Goal: Book appointment/travel/reservation: Book appointment/travel/reservation

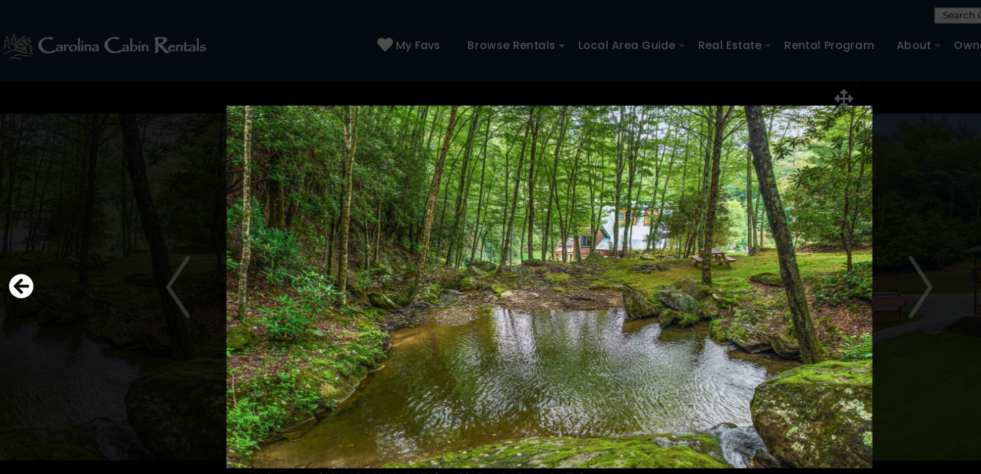
scroll to position [0, 10]
click at [22, 246] on icon "Previous" at bounding box center [28, 251] width 22 height 22
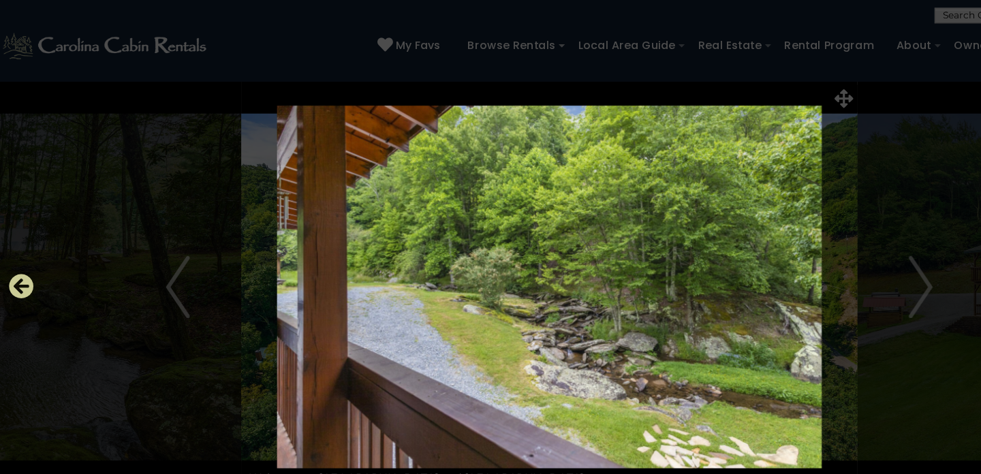
click at [22, 246] on icon "Previous" at bounding box center [28, 251] width 22 height 22
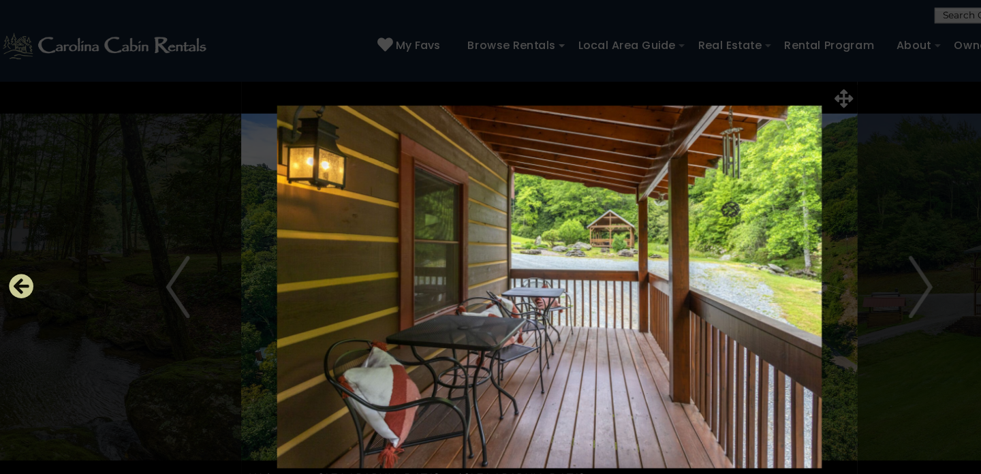
click at [22, 246] on icon "Previous" at bounding box center [28, 251] width 22 height 22
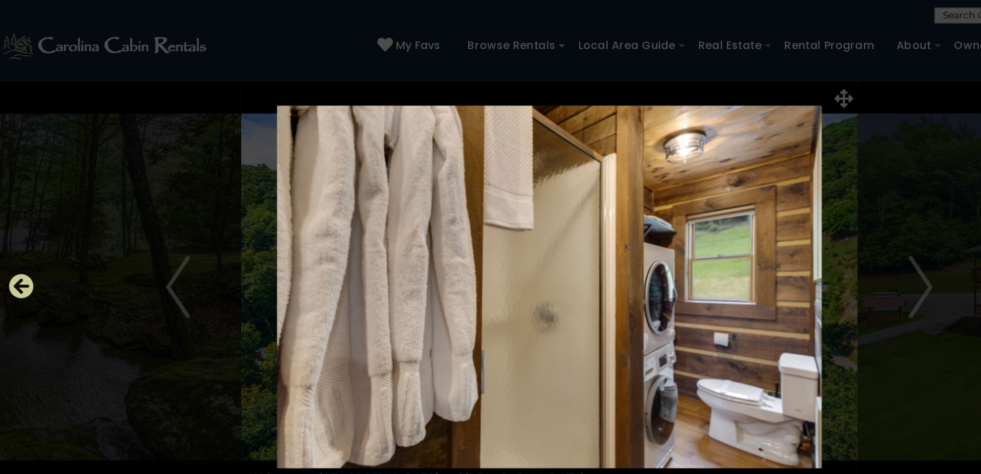
click at [22, 246] on icon "Previous" at bounding box center [28, 251] width 22 height 22
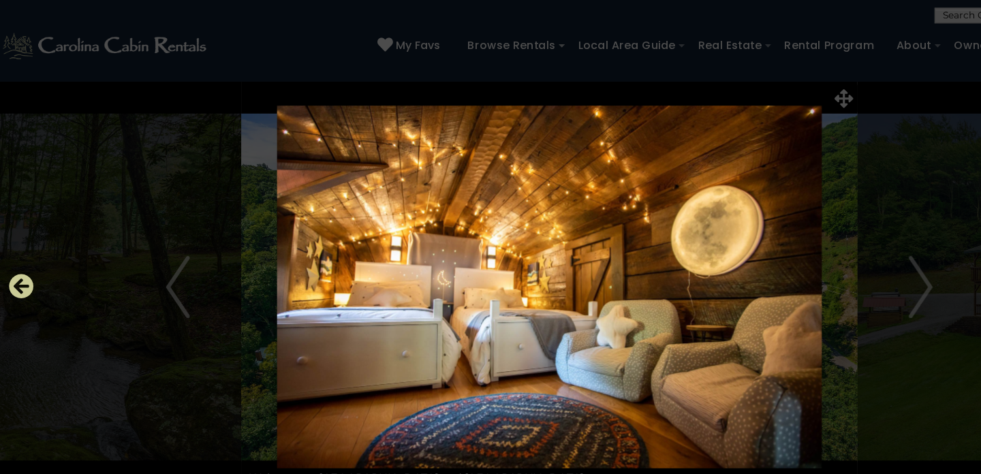
click at [22, 246] on icon "Previous" at bounding box center [28, 251] width 22 height 22
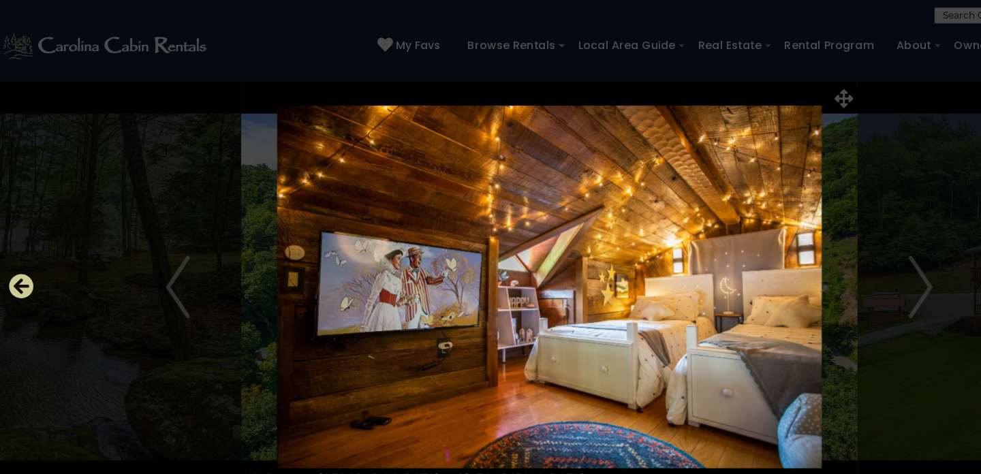
click at [22, 246] on icon "Previous" at bounding box center [28, 251] width 22 height 22
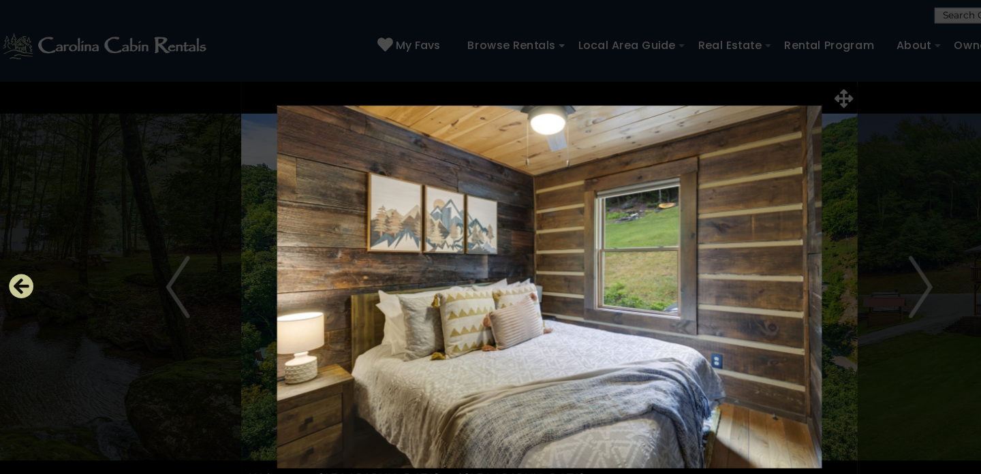
click at [22, 246] on icon "Previous" at bounding box center [28, 251] width 22 height 22
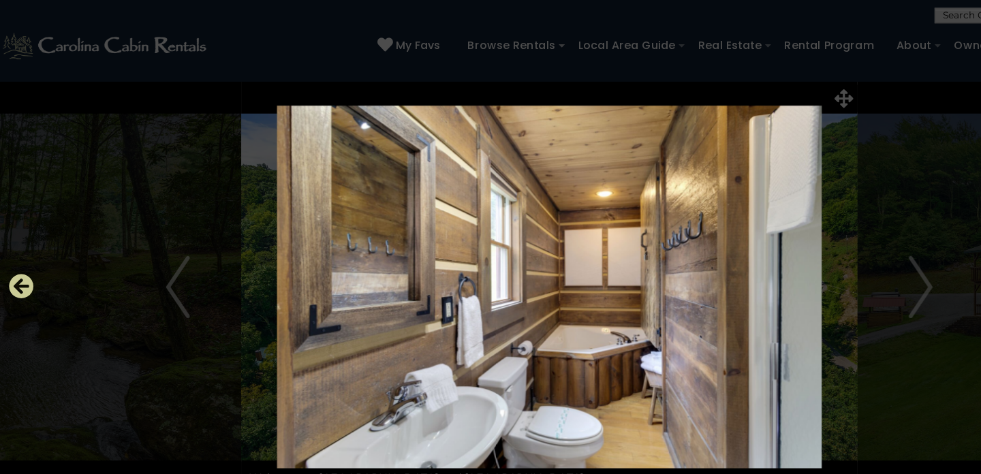
click at [22, 246] on icon "Previous" at bounding box center [28, 251] width 22 height 22
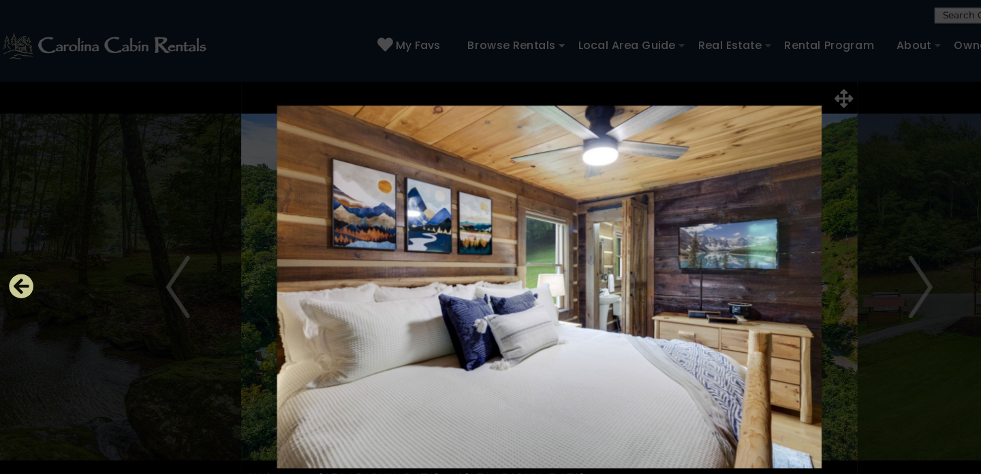
click at [22, 246] on icon "Previous" at bounding box center [28, 251] width 22 height 22
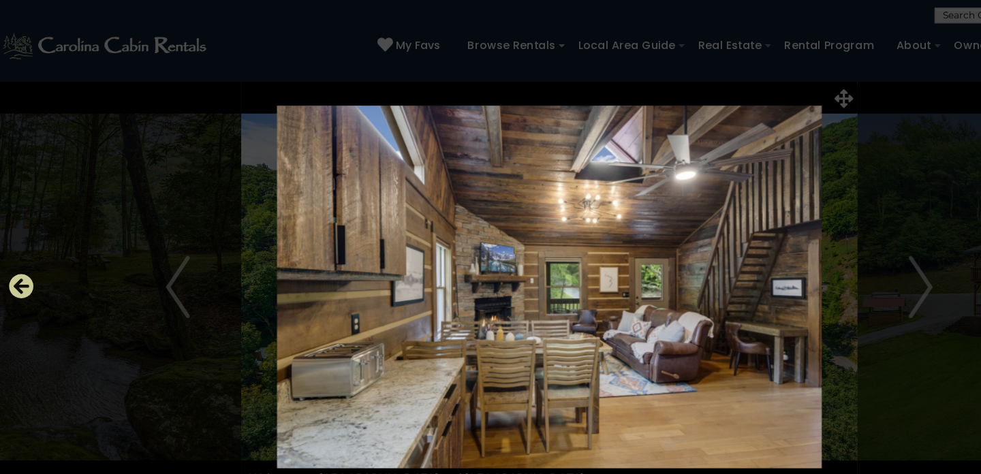
click at [22, 246] on icon "Previous" at bounding box center [28, 251] width 22 height 22
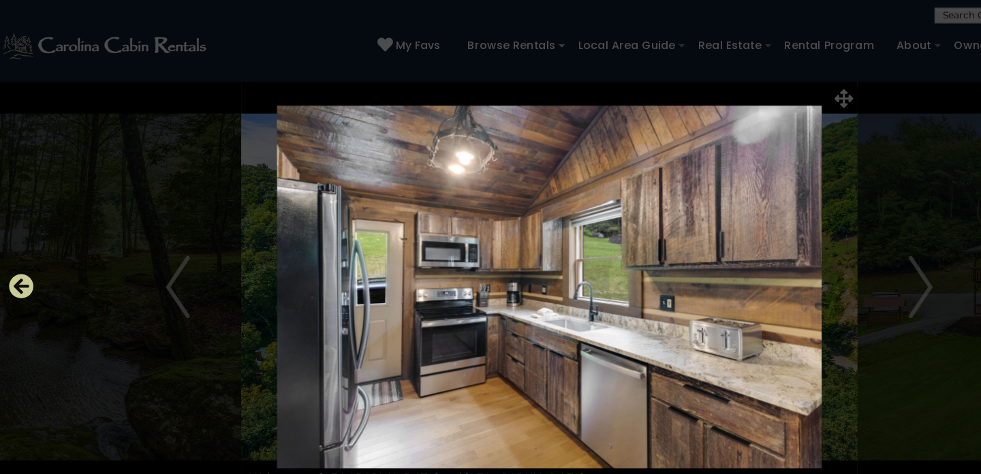
click at [22, 246] on icon "Previous" at bounding box center [28, 251] width 22 height 22
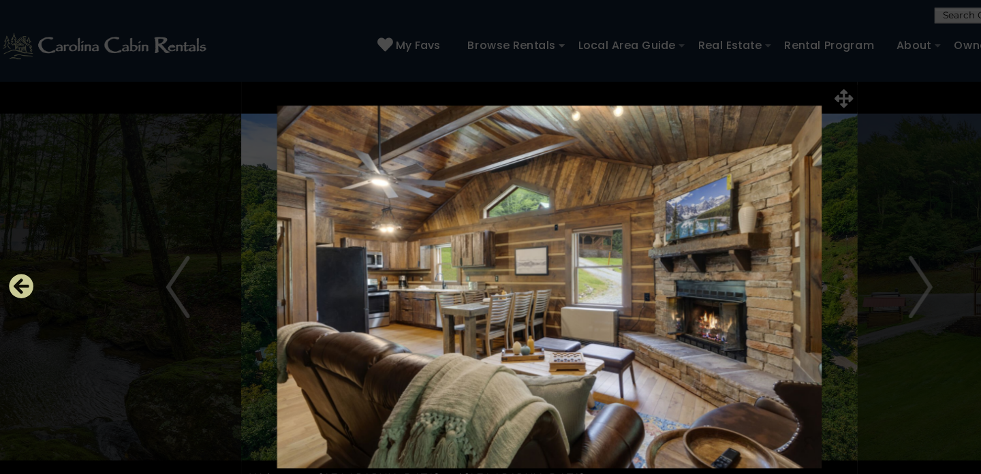
click at [22, 246] on icon "Previous" at bounding box center [28, 251] width 22 height 22
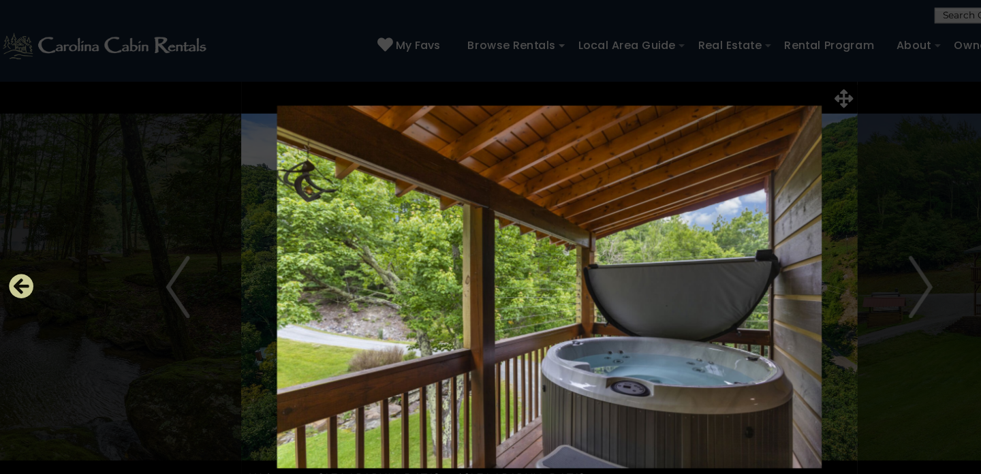
click at [22, 246] on icon "Previous" at bounding box center [28, 251] width 22 height 22
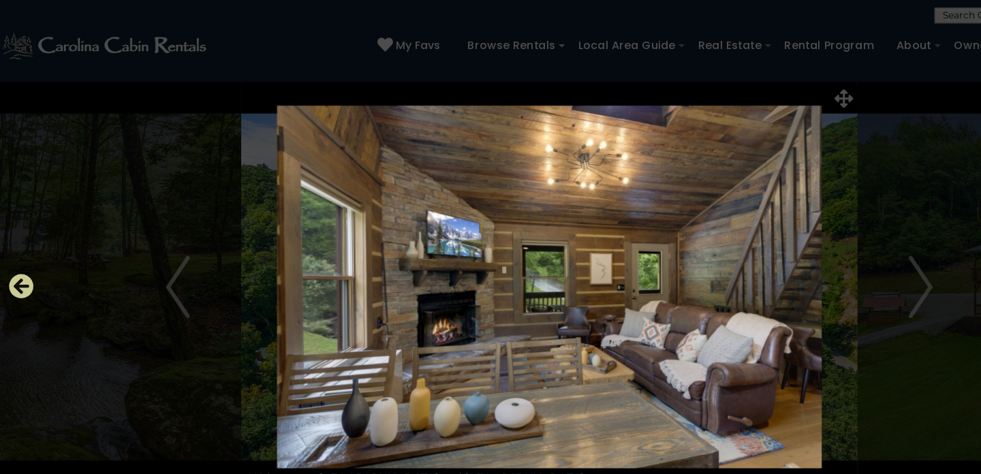
click at [22, 246] on icon "Previous" at bounding box center [28, 251] width 22 height 22
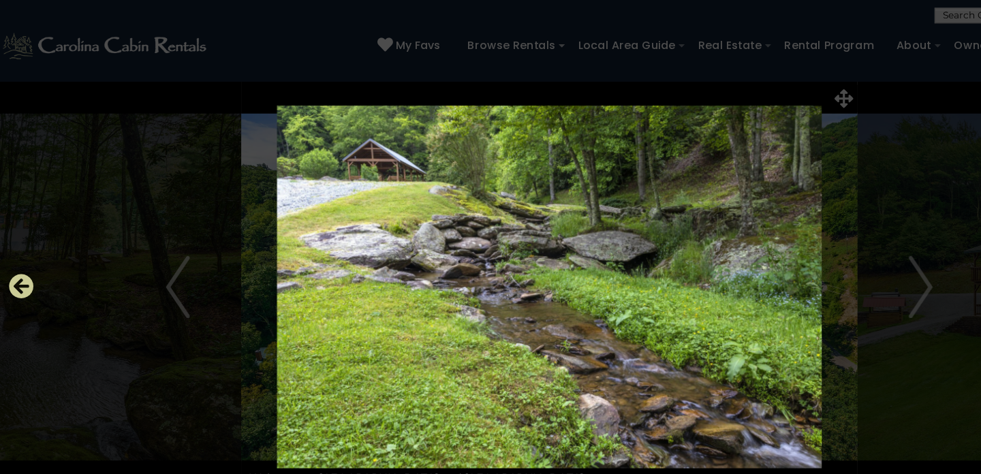
click at [22, 246] on icon "Previous" at bounding box center [28, 251] width 22 height 22
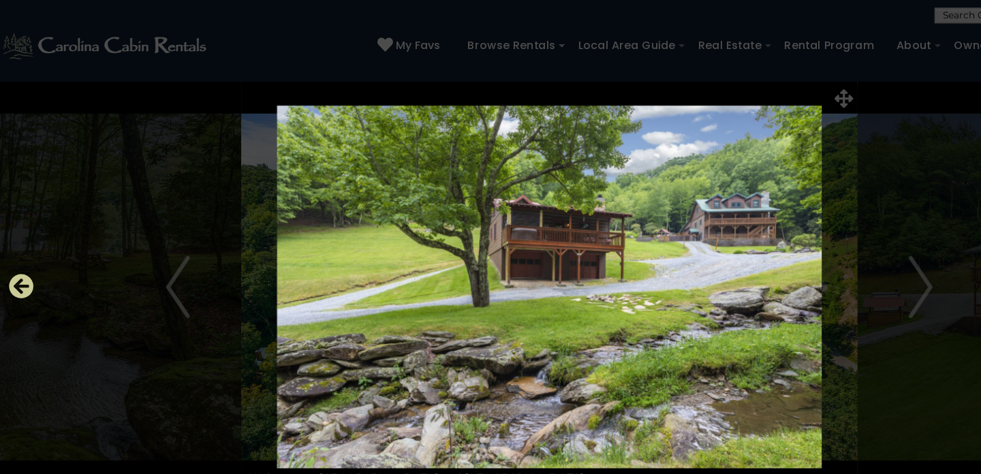
click at [22, 243] on icon "Previous" at bounding box center [28, 251] width 22 height 22
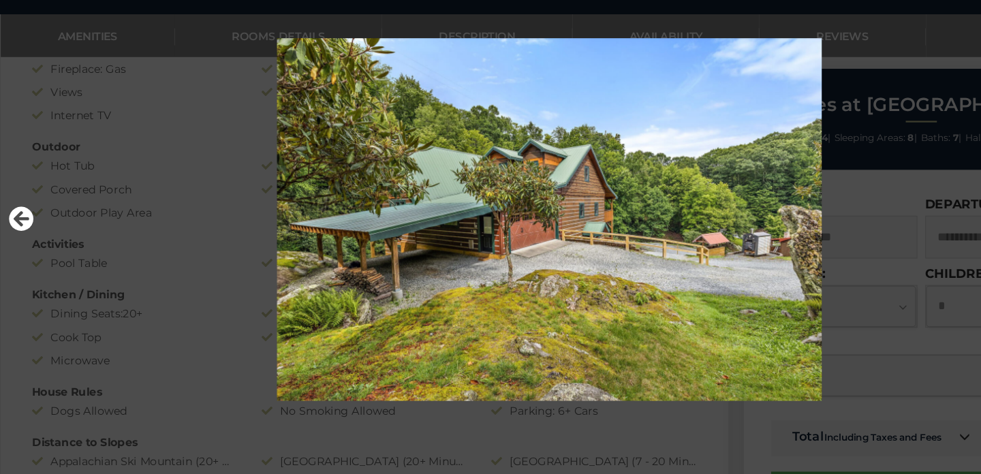
scroll to position [663, 0]
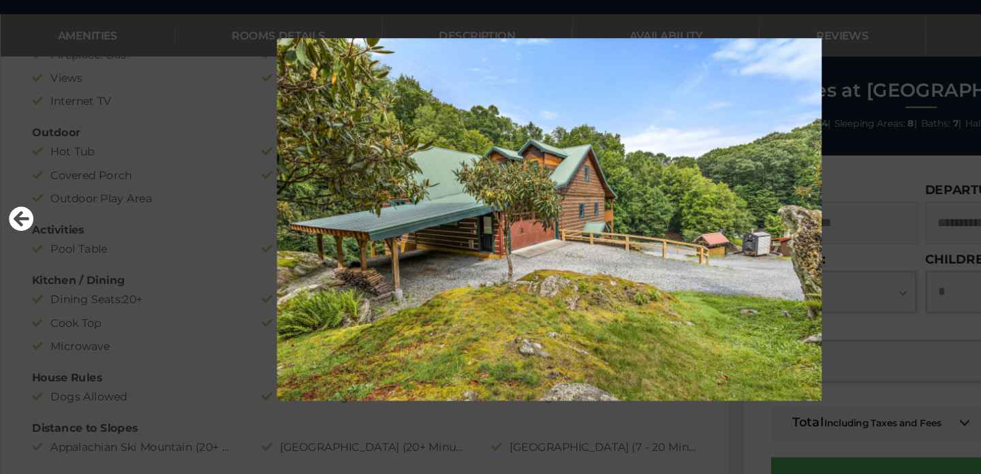
click at [187, 217] on img at bounding box center [490, 251] width 819 height 317
click at [176, 100] on img at bounding box center [490, 251] width 819 height 317
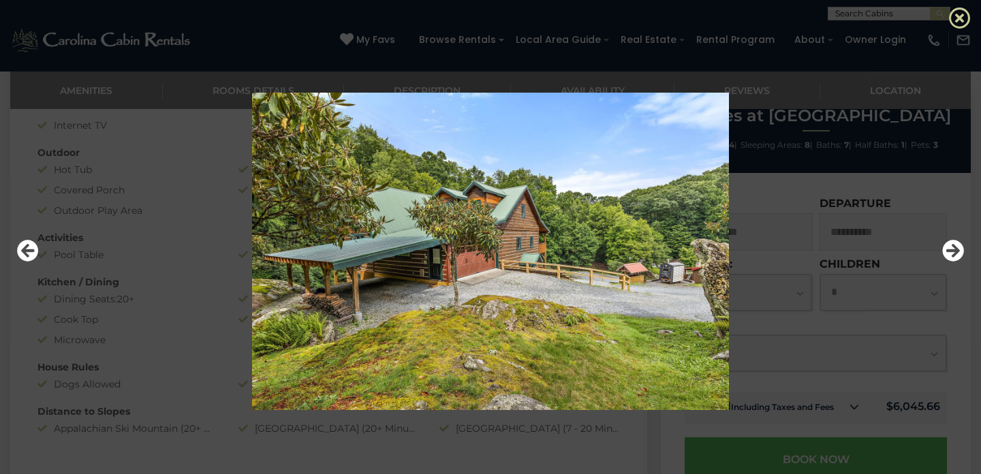
click at [965, 14] on icon at bounding box center [960, 18] width 22 height 22
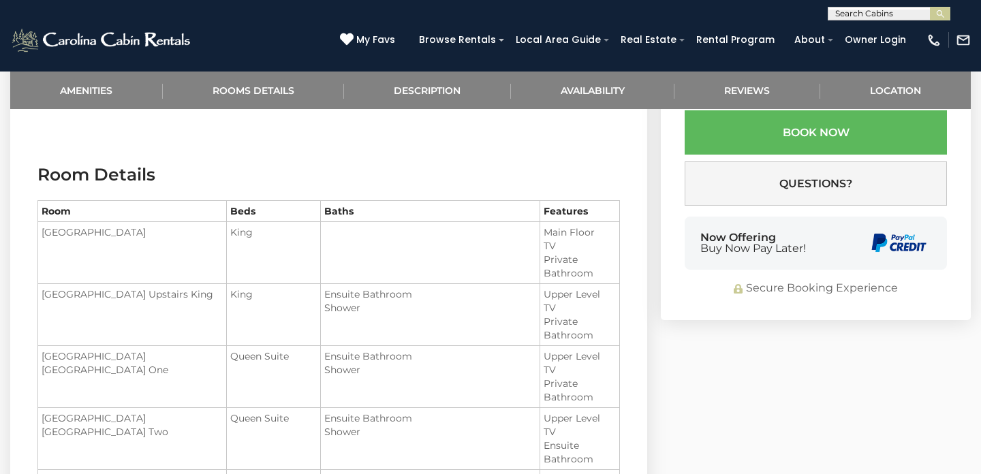
scroll to position [1019, 0]
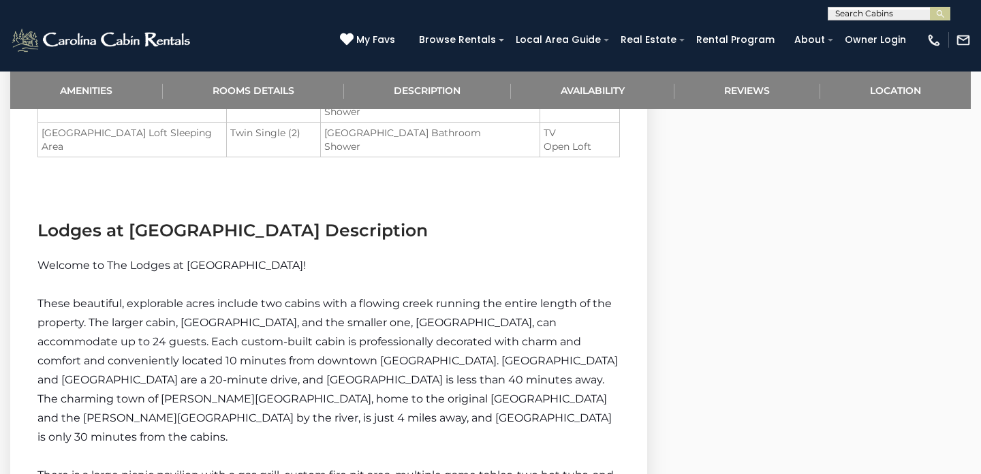
scroll to position [1537, 0]
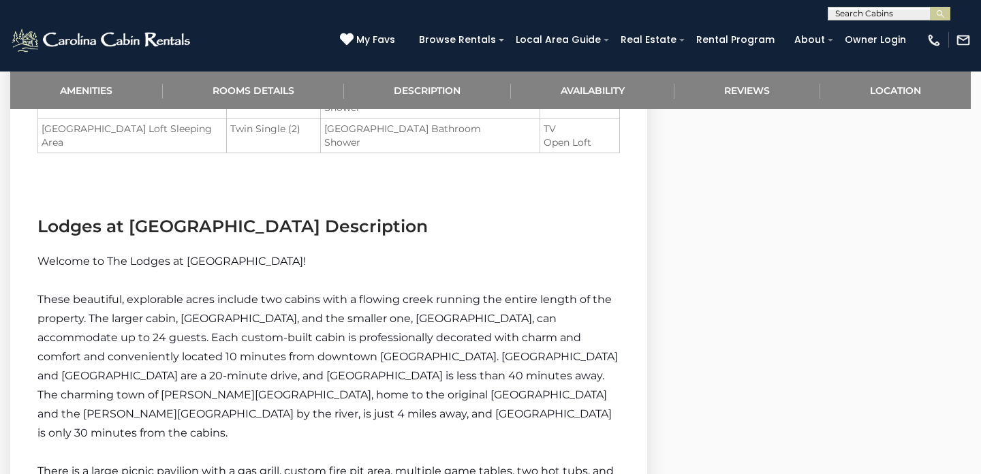
click at [108, 48] on img at bounding box center [102, 40] width 184 height 27
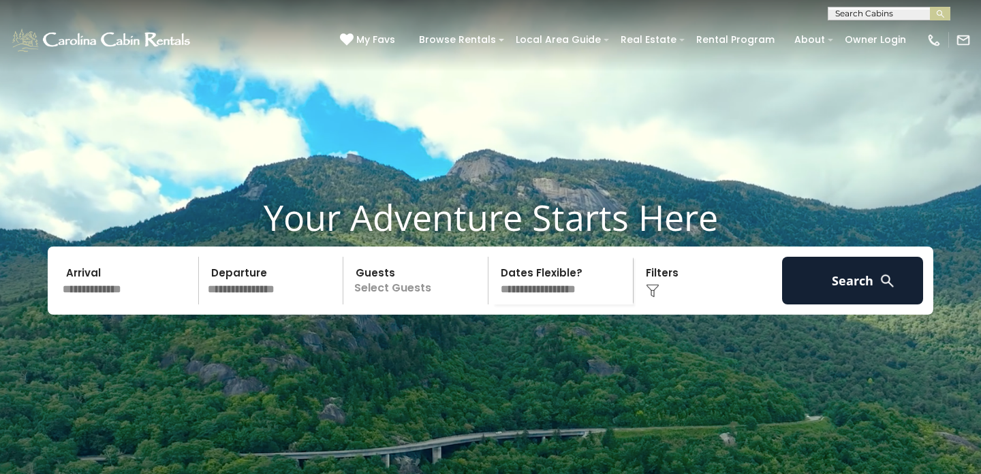
click at [106, 304] on input "text" at bounding box center [128, 281] width 141 height 48
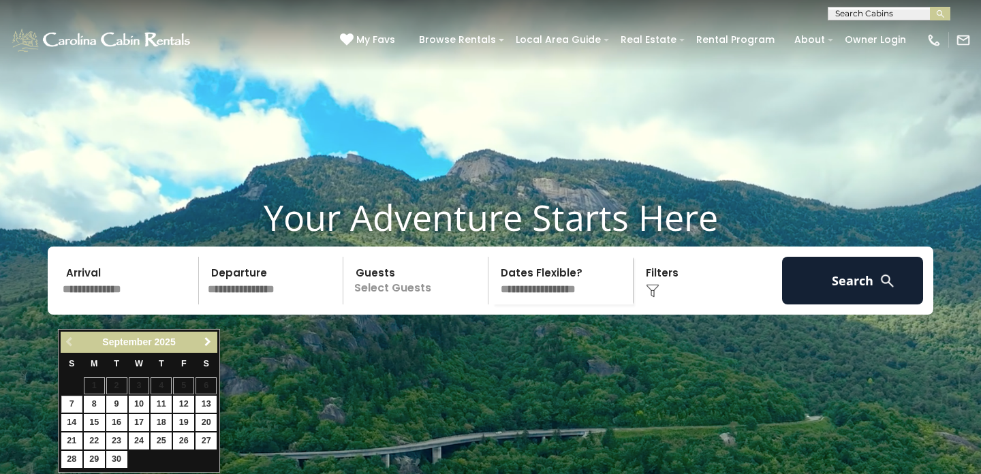
click at [211, 342] on span "Next" at bounding box center [207, 342] width 11 height 11
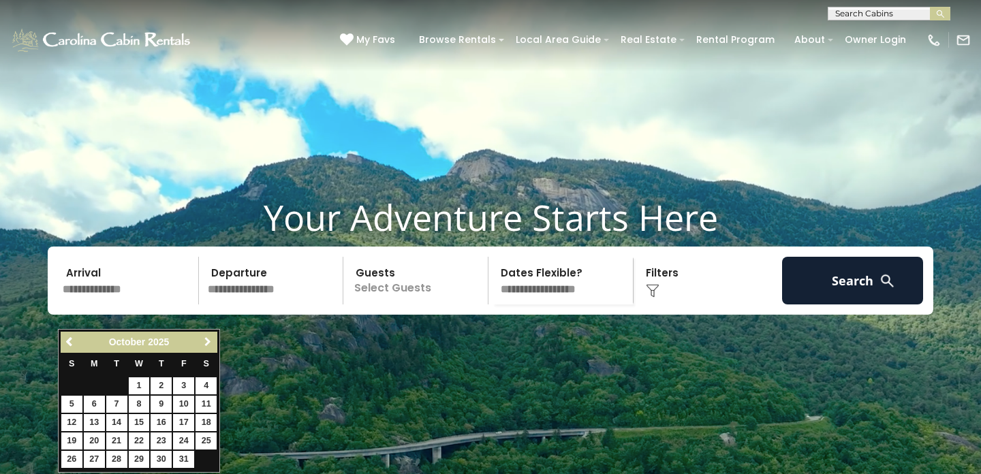
click at [211, 342] on span "Next" at bounding box center [207, 342] width 11 height 11
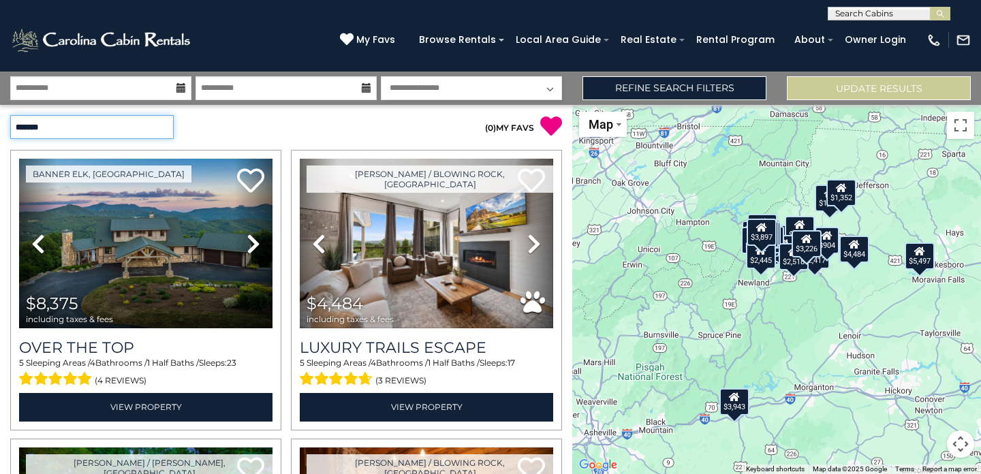
select select "**********"
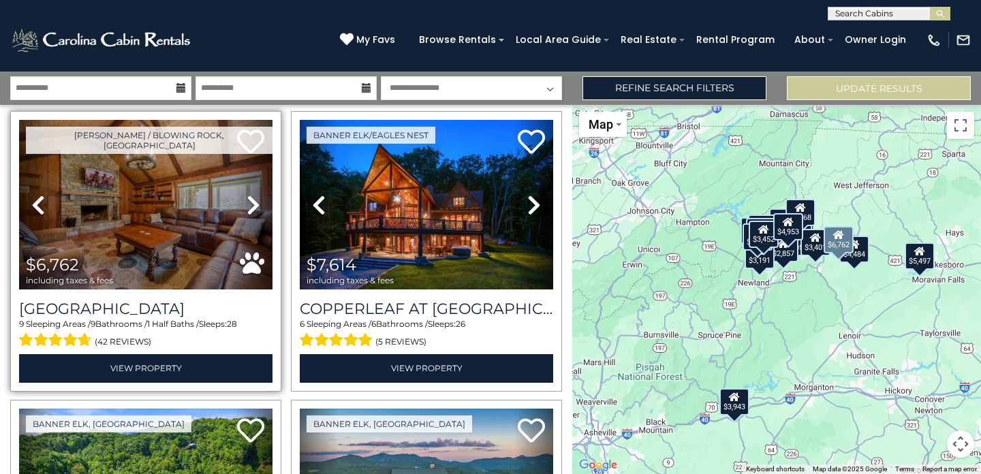
scroll to position [42, 0]
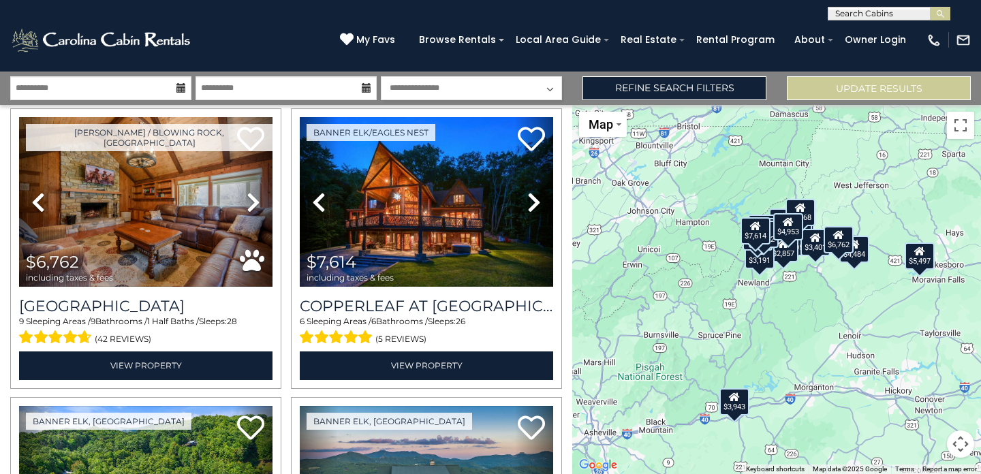
click at [858, 330] on div "$6,762 $7,614 $6,046 $8,375 $5,239 $6,776 $4,153 $3,943 $3,961 $3,261 $5,497 $3…" at bounding box center [776, 289] width 409 height 369
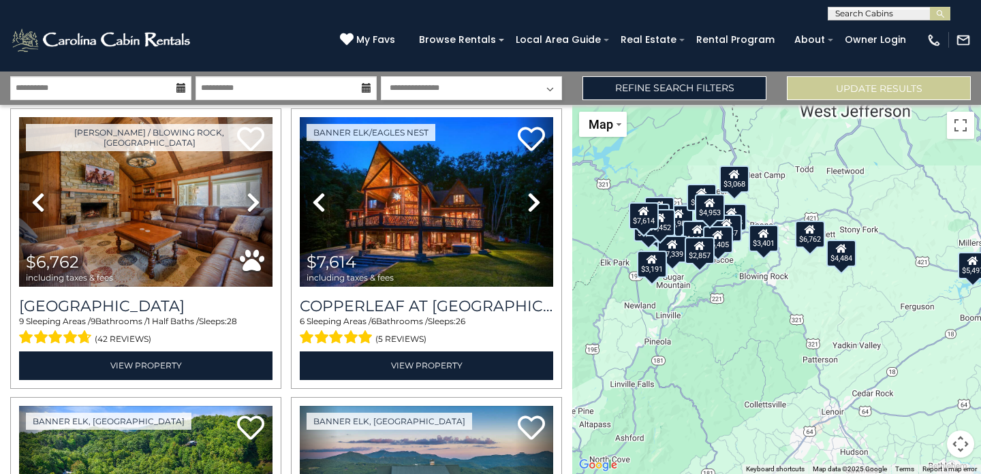
drag, startPoint x: 822, startPoint y: 262, endPoint x: 812, endPoint y: 335, distance: 74.3
click at [812, 335] on div "$6,762 $7,614 $6,046 $8,375 $5,239 $6,776 $4,153 $3,943 $3,961 $3,261 $5,497 $3…" at bounding box center [776, 289] width 409 height 369
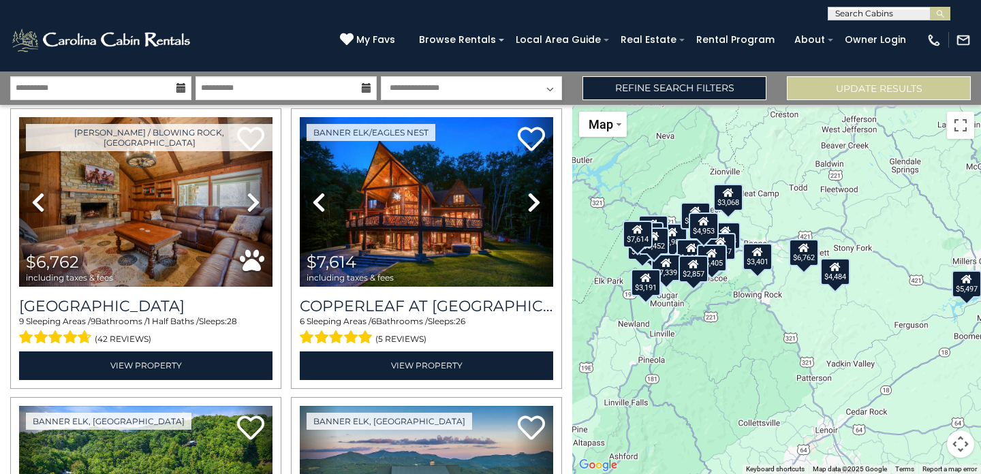
drag, startPoint x: 791, startPoint y: 279, endPoint x: 784, endPoint y: 300, distance: 22.2
click at [784, 300] on div "$6,762 $7,614 $6,046 $8,375 $5,239 $6,776 $4,153 $3,943 $3,961 $3,261 $5,497 $3…" at bounding box center [776, 289] width 409 height 369
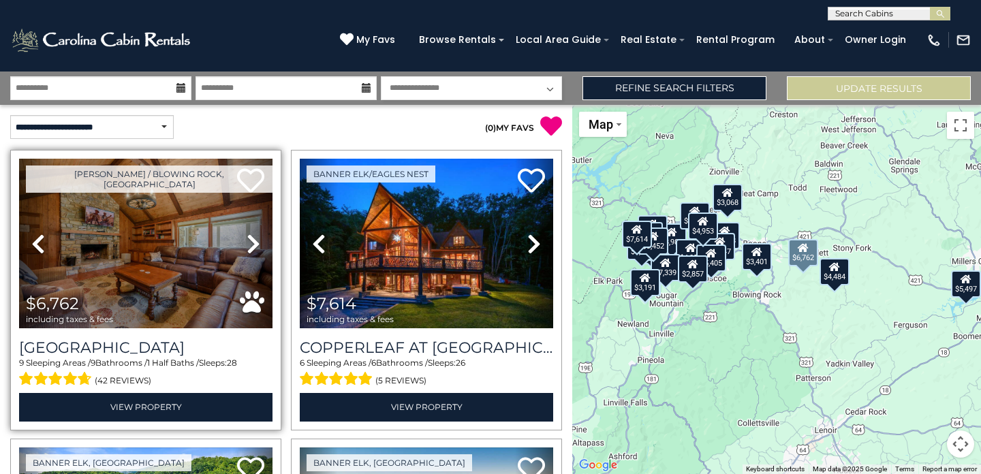
scroll to position [0, 0]
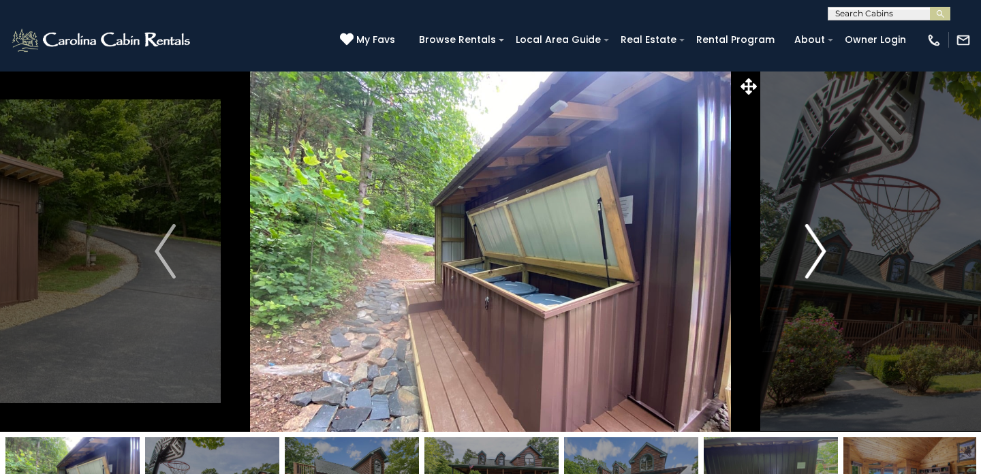
click at [817, 249] on img "Next" at bounding box center [815, 251] width 20 height 54
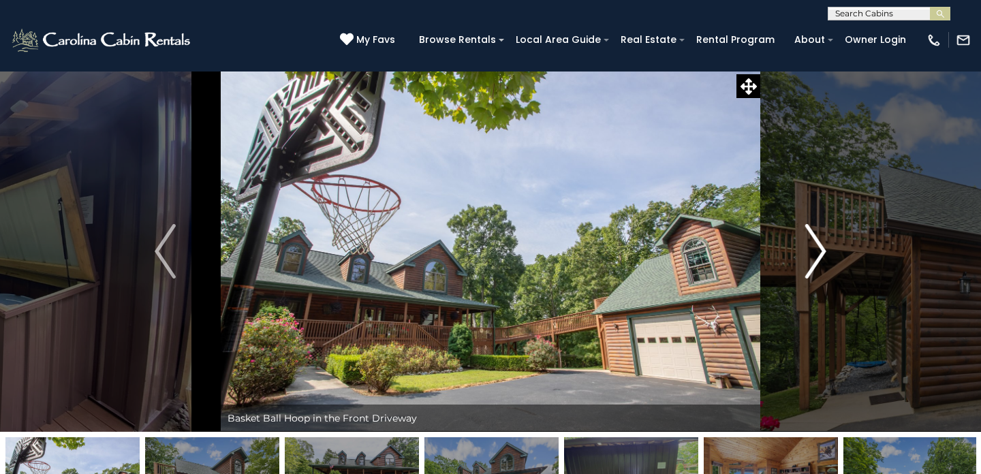
click at [817, 249] on img "Next" at bounding box center [815, 251] width 20 height 54
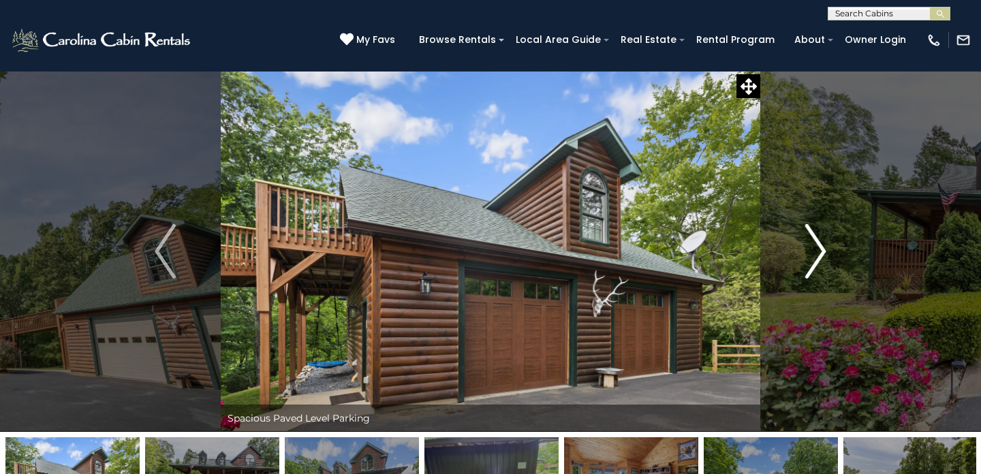
click at [817, 249] on img "Next" at bounding box center [815, 251] width 20 height 54
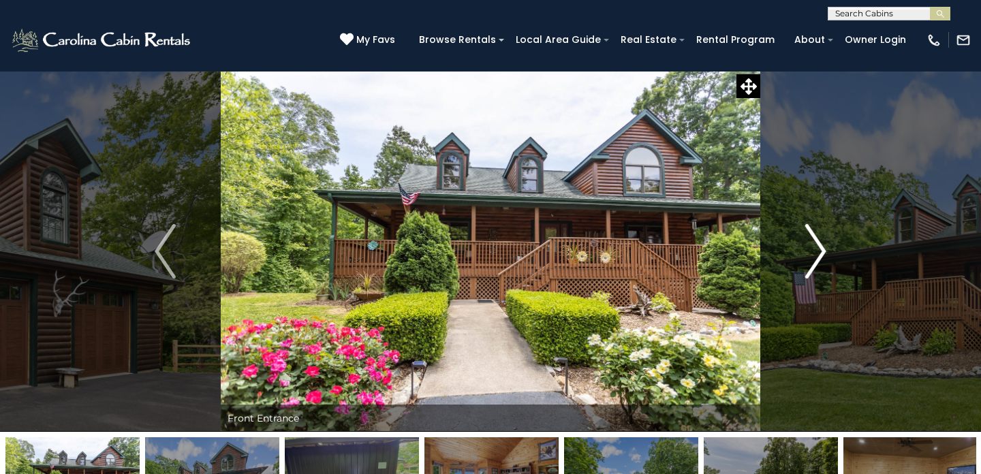
click at [817, 249] on img "Next" at bounding box center [815, 251] width 20 height 54
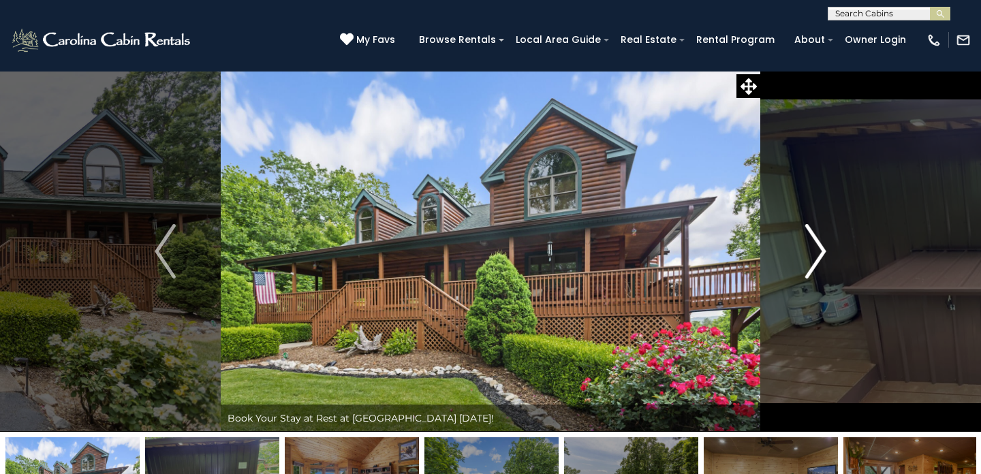
click at [817, 249] on img "Next" at bounding box center [815, 251] width 20 height 54
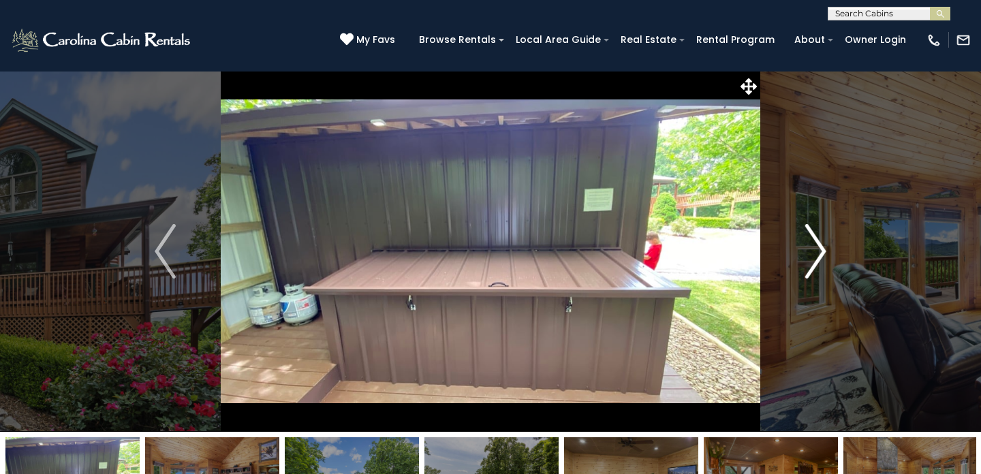
click at [817, 249] on img "Next" at bounding box center [815, 251] width 20 height 54
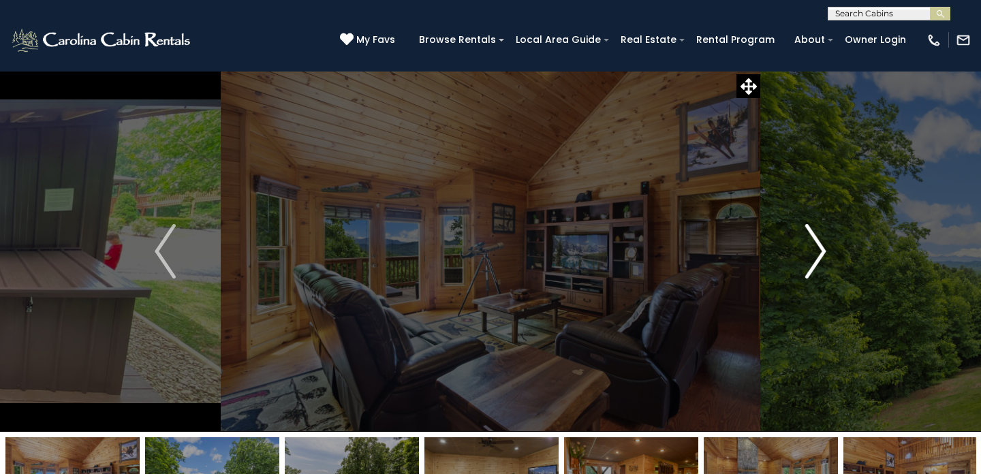
click at [817, 249] on img "Next" at bounding box center [815, 251] width 20 height 54
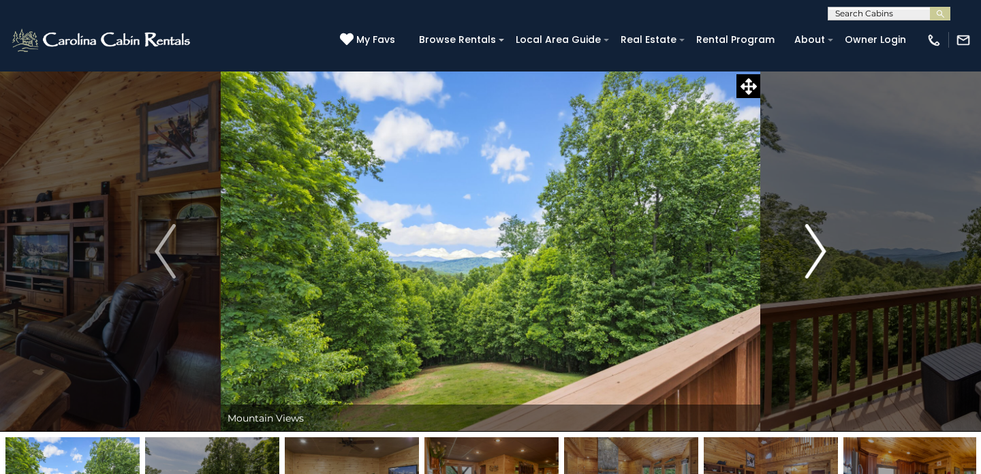
click at [817, 249] on img "Next" at bounding box center [815, 251] width 20 height 54
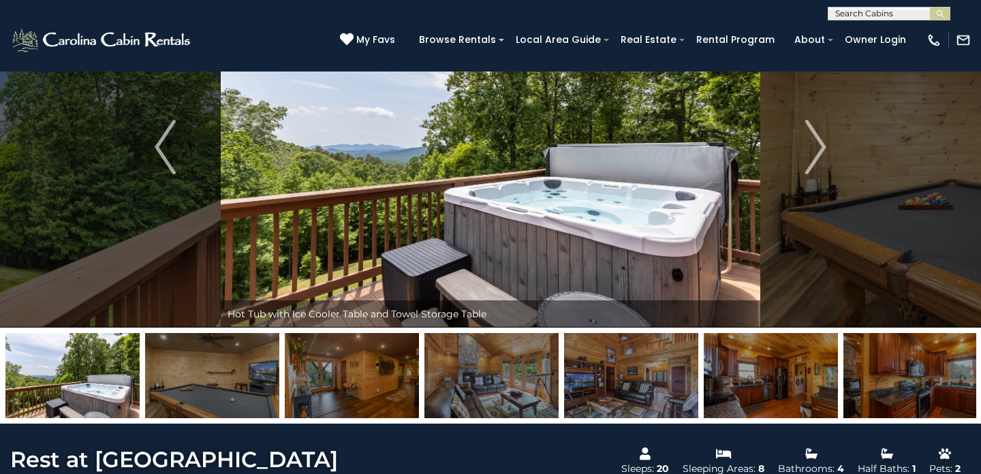
scroll to position [108, 0]
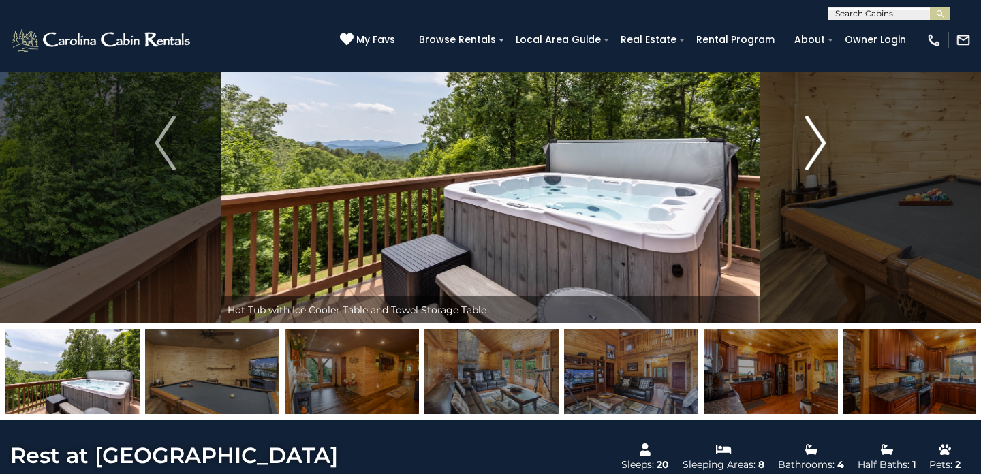
click at [804, 166] on button "Next" at bounding box center [815, 143] width 111 height 361
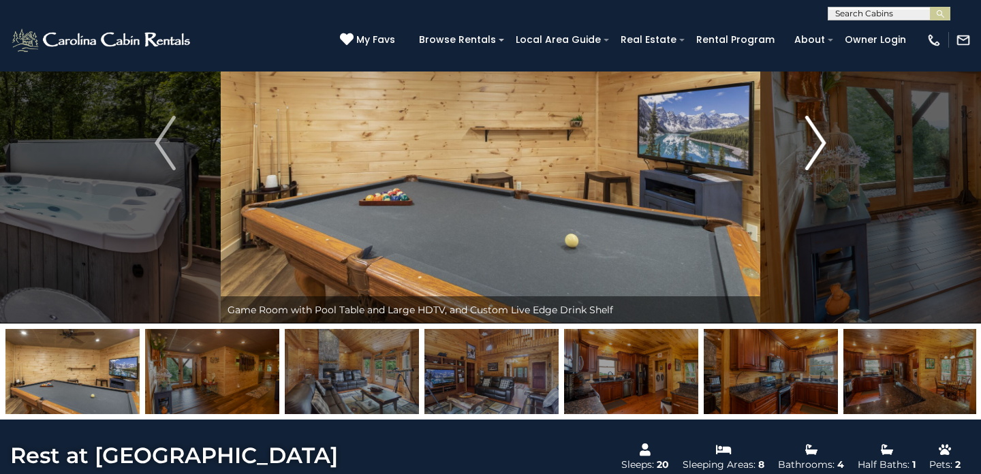
click at [810, 159] on img "Next" at bounding box center [815, 143] width 20 height 54
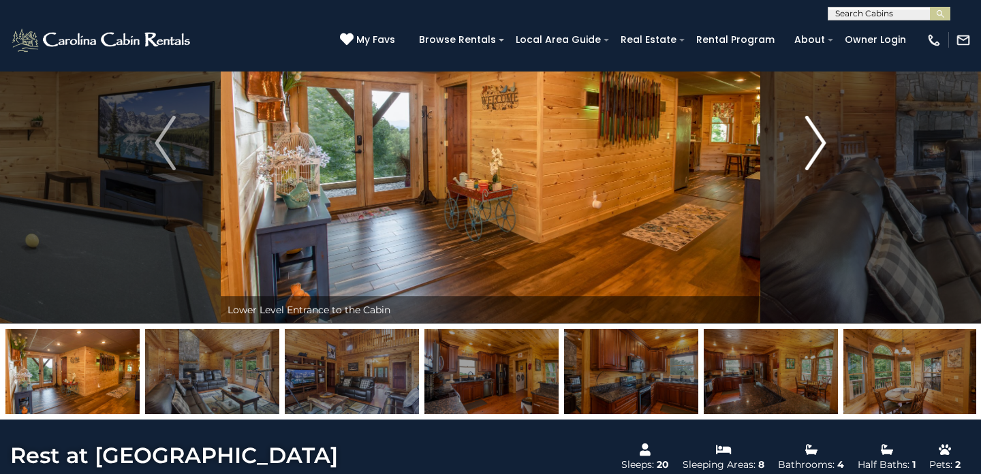
click at [810, 159] on img "Next" at bounding box center [815, 143] width 20 height 54
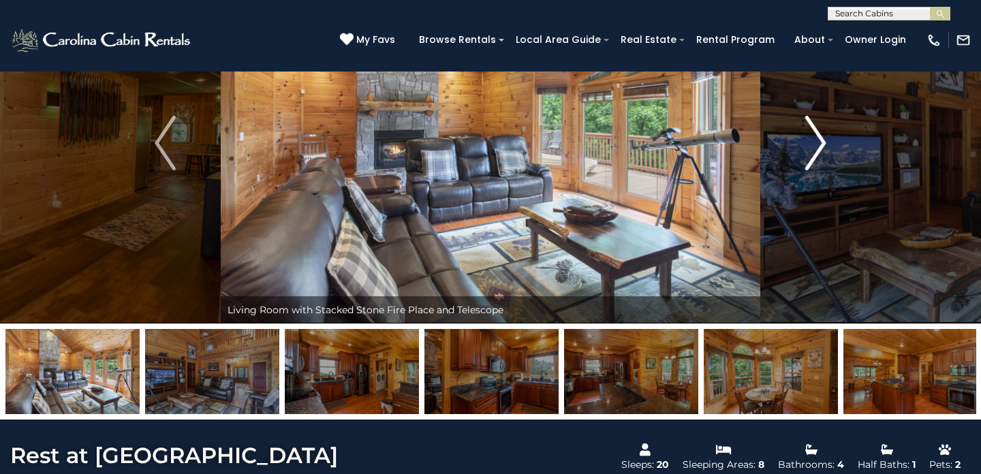
click at [810, 159] on img "Next" at bounding box center [815, 143] width 20 height 54
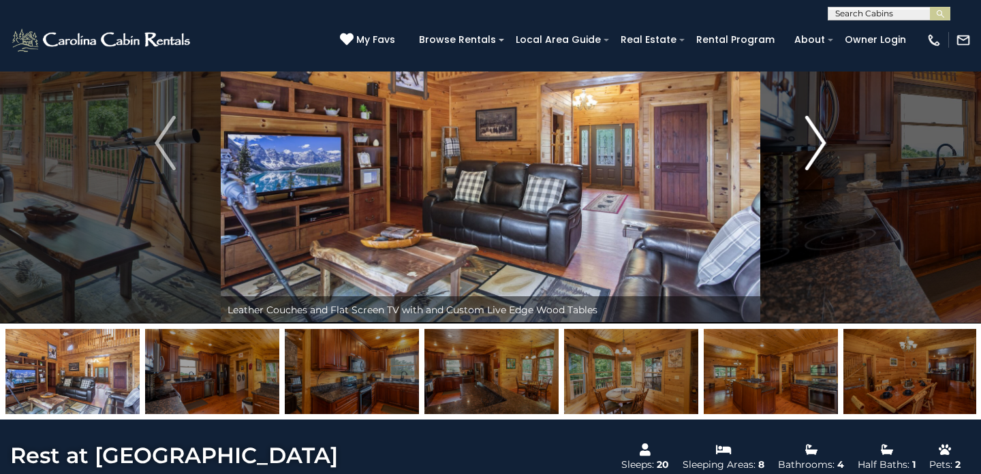
click at [810, 159] on img "Next" at bounding box center [815, 143] width 20 height 54
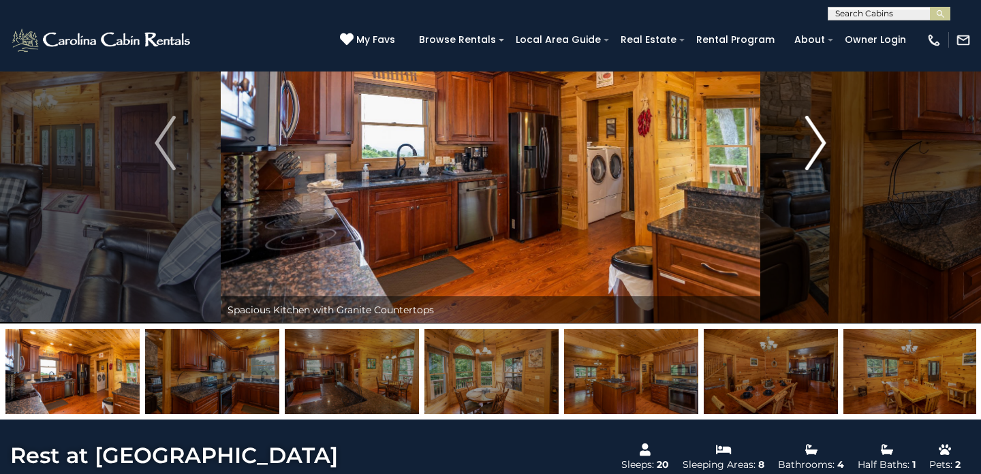
click at [810, 159] on img "Next" at bounding box center [815, 143] width 20 height 54
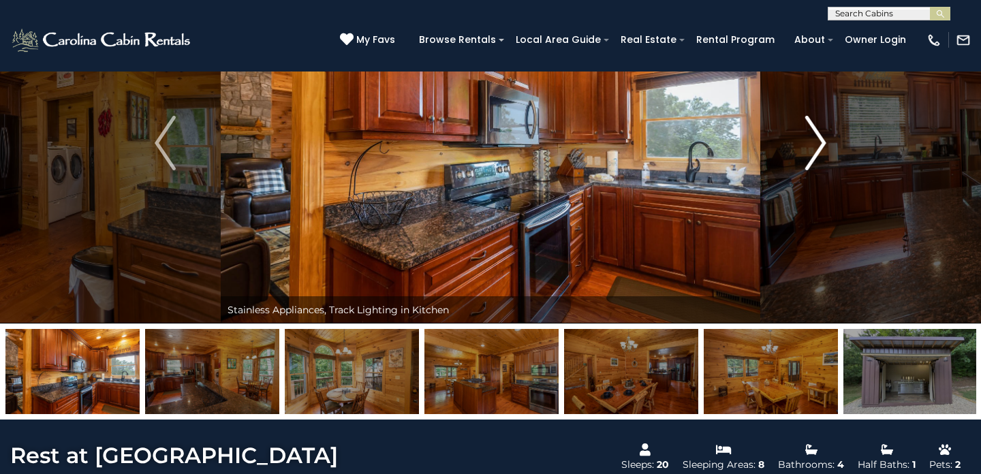
click at [810, 159] on img "Next" at bounding box center [815, 143] width 20 height 54
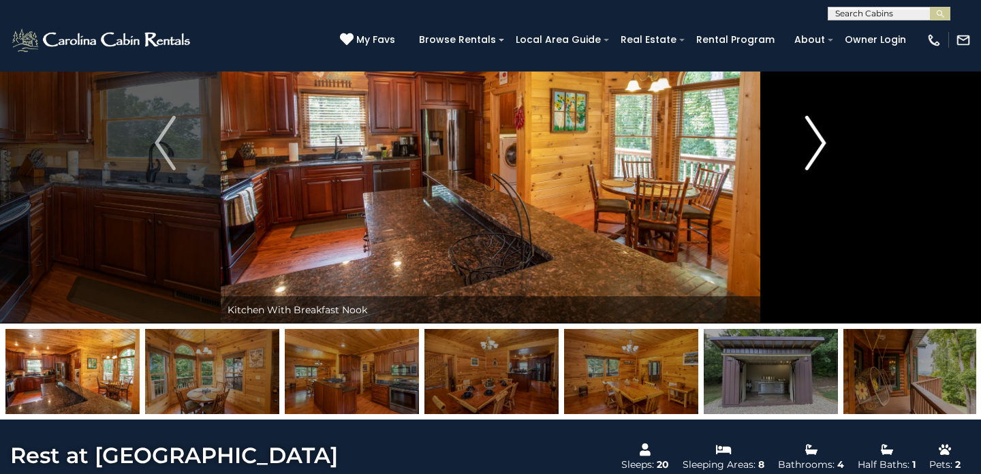
click at [810, 159] on img "Next" at bounding box center [815, 143] width 20 height 54
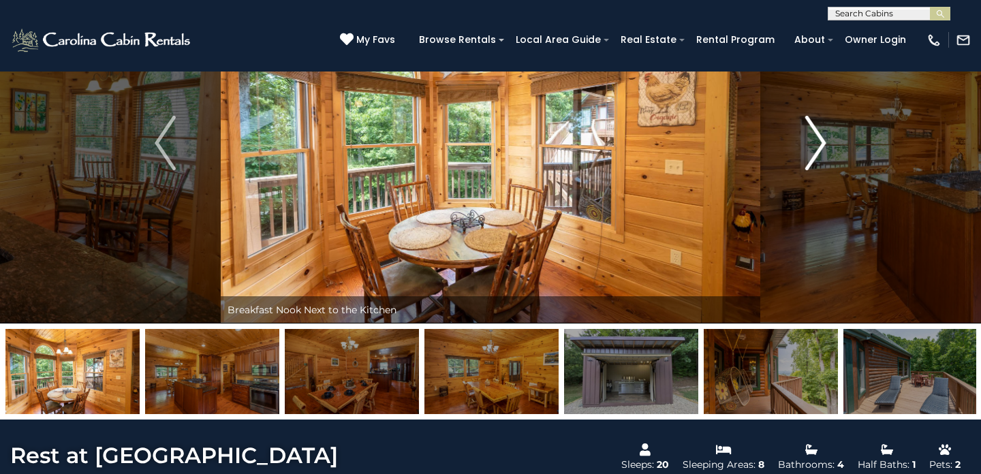
click at [810, 158] on img "Next" at bounding box center [815, 143] width 20 height 54
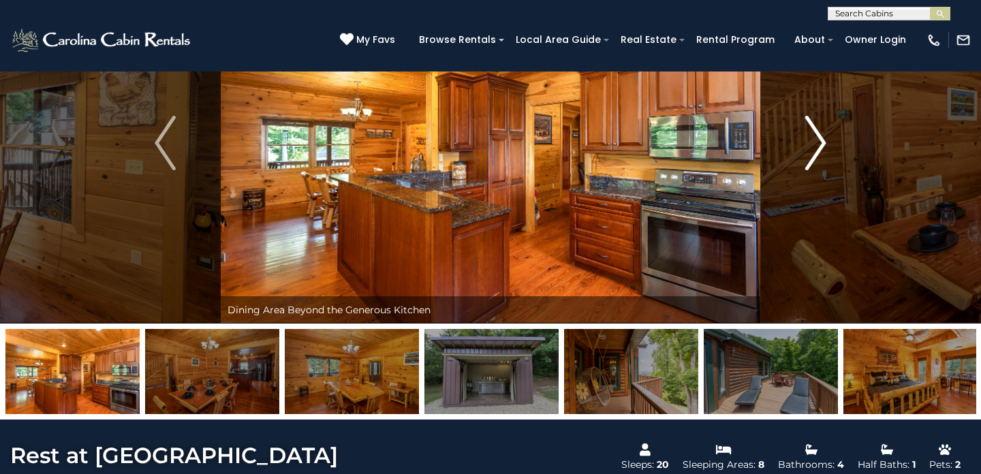
click at [810, 158] on img "Next" at bounding box center [815, 143] width 20 height 54
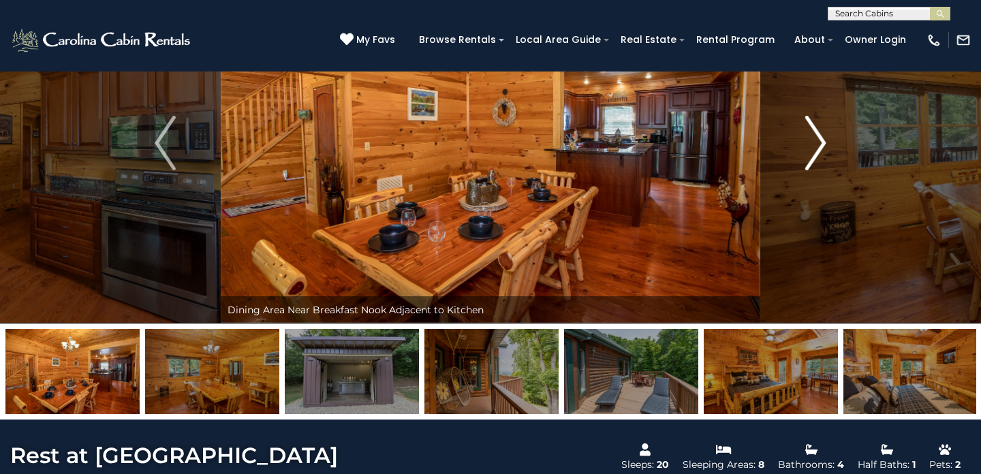
click at [810, 158] on img "Next" at bounding box center [815, 143] width 20 height 54
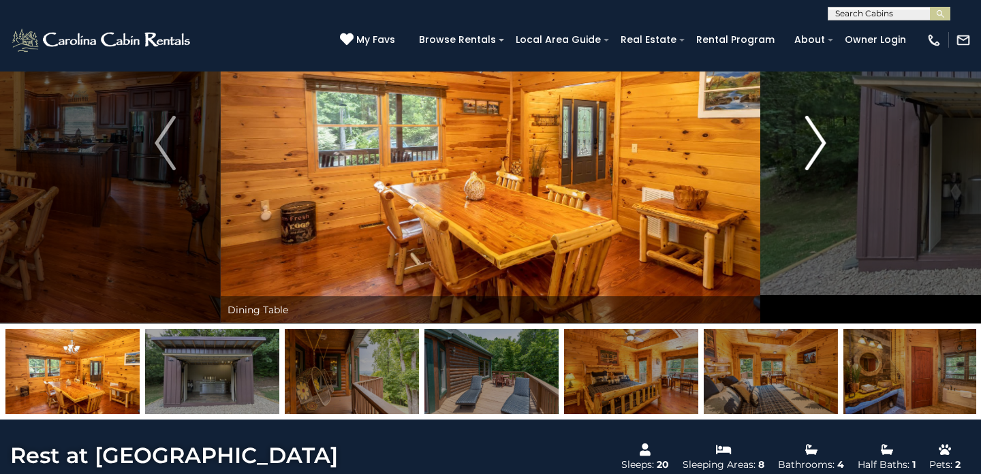
click at [810, 158] on img "Next" at bounding box center [815, 143] width 20 height 54
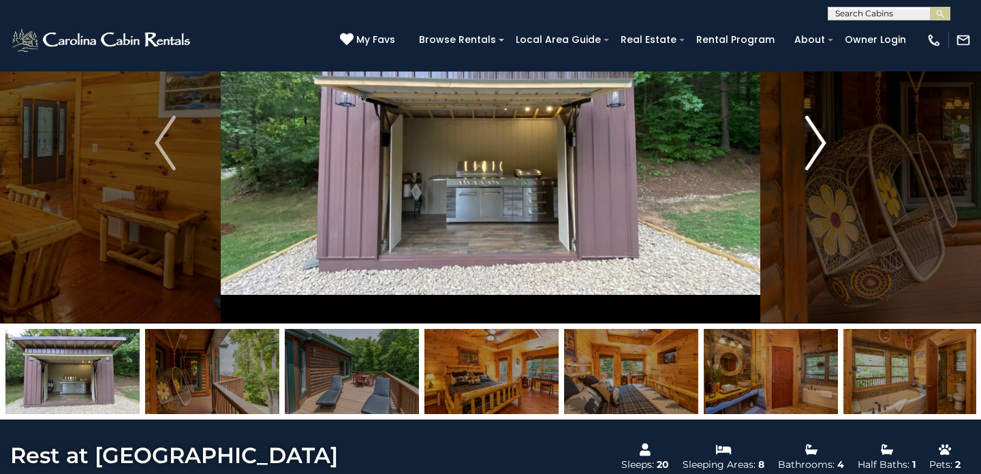
click at [810, 158] on img "Next" at bounding box center [815, 143] width 20 height 54
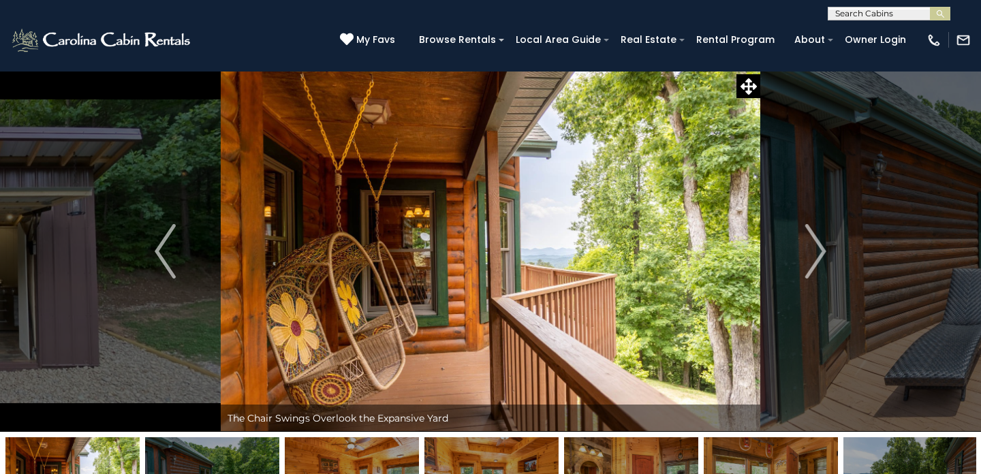
scroll to position [0, 0]
